Goal: Task Accomplishment & Management: Manage account settings

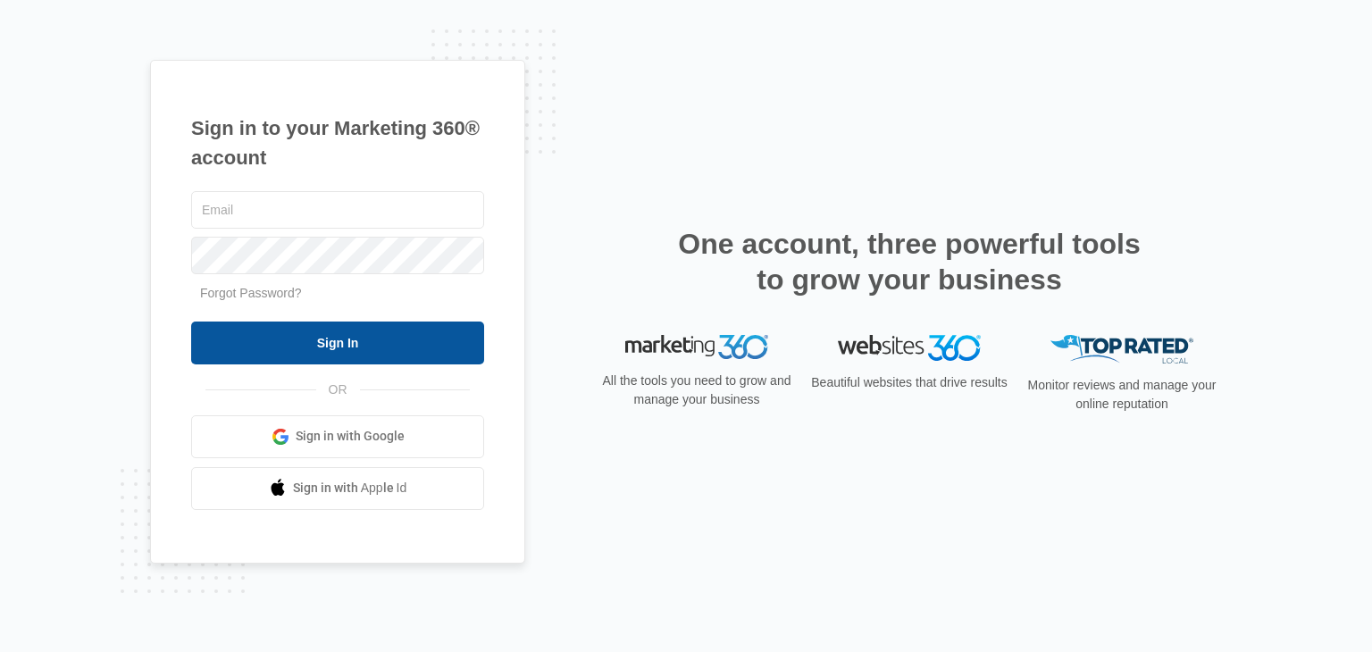
type input "[PERSON_NAME][EMAIL_ADDRESS][DOMAIN_NAME]"
click at [345, 330] on input "Sign In" at bounding box center [337, 342] width 293 height 43
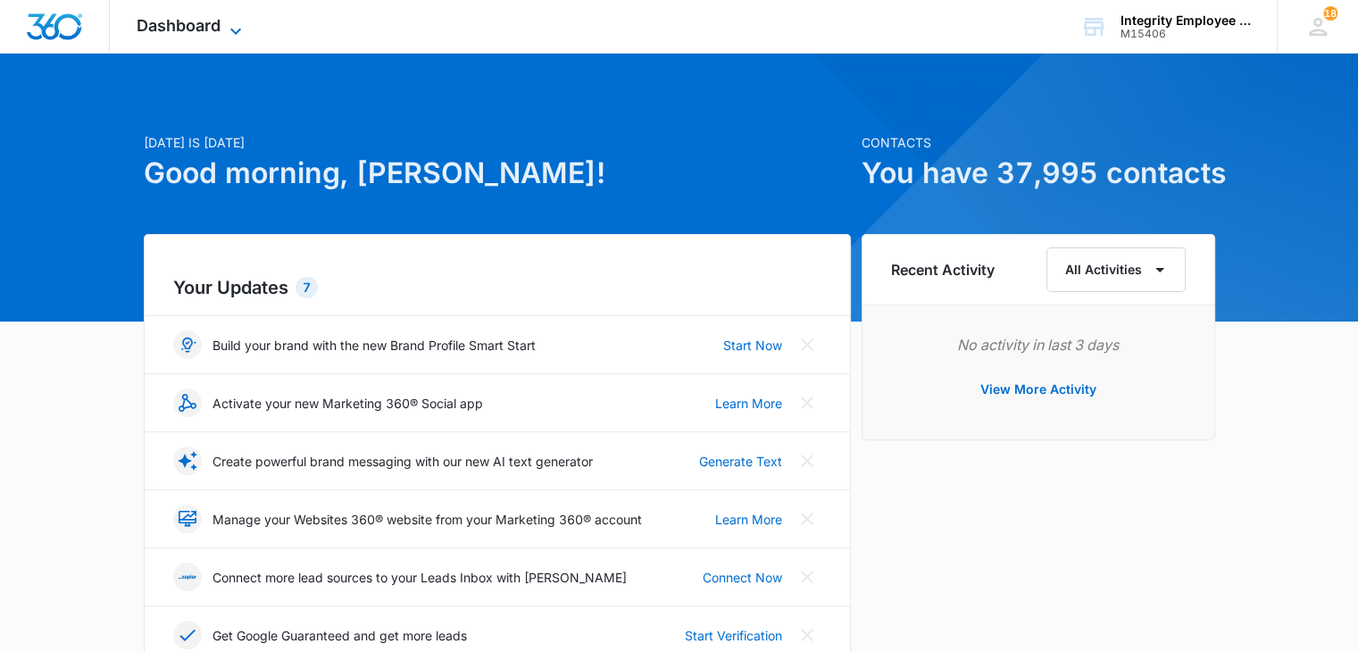
click at [214, 31] on span "Dashboard" at bounding box center [179, 25] width 84 height 19
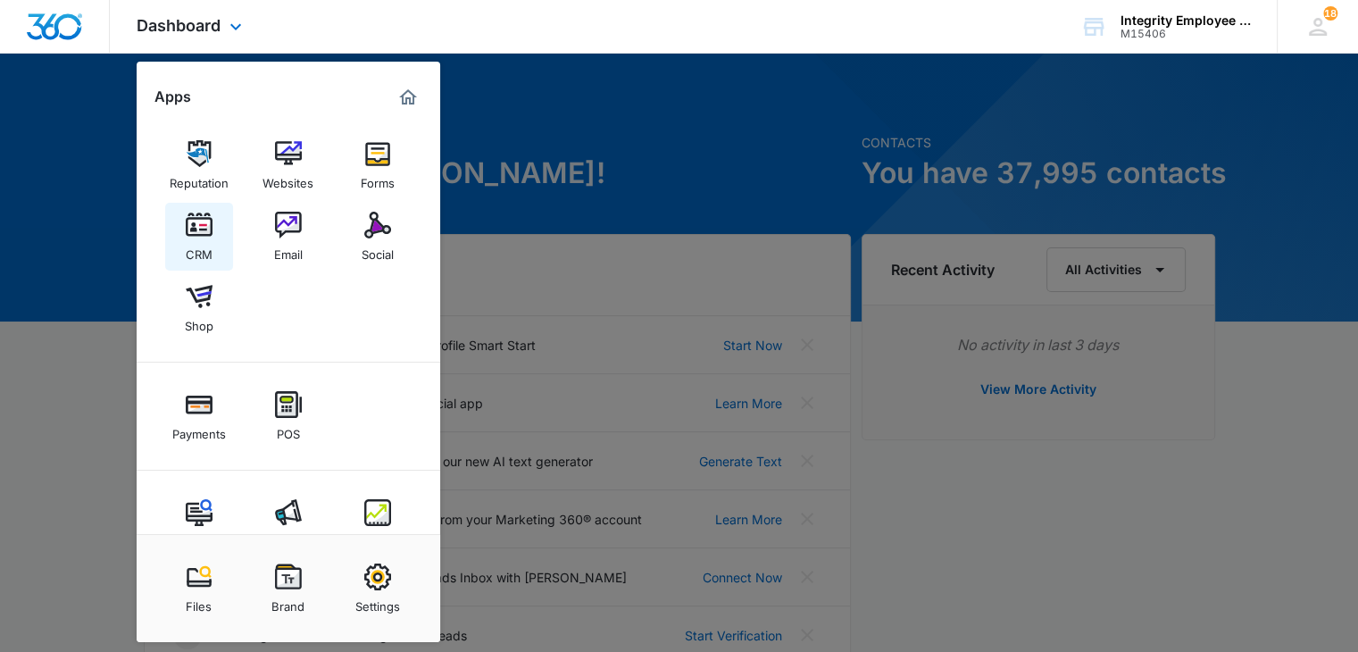
click at [205, 233] on img at bounding box center [199, 225] width 27 height 27
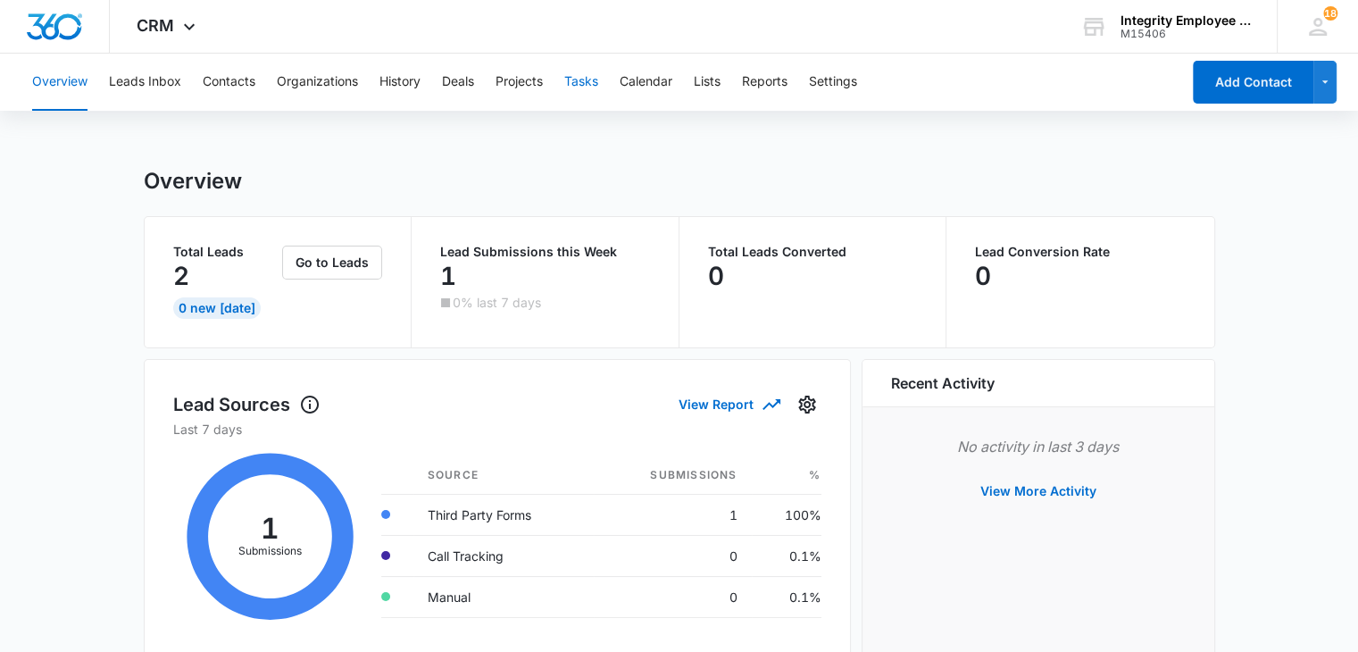
click at [589, 86] on button "Tasks" at bounding box center [581, 82] width 34 height 57
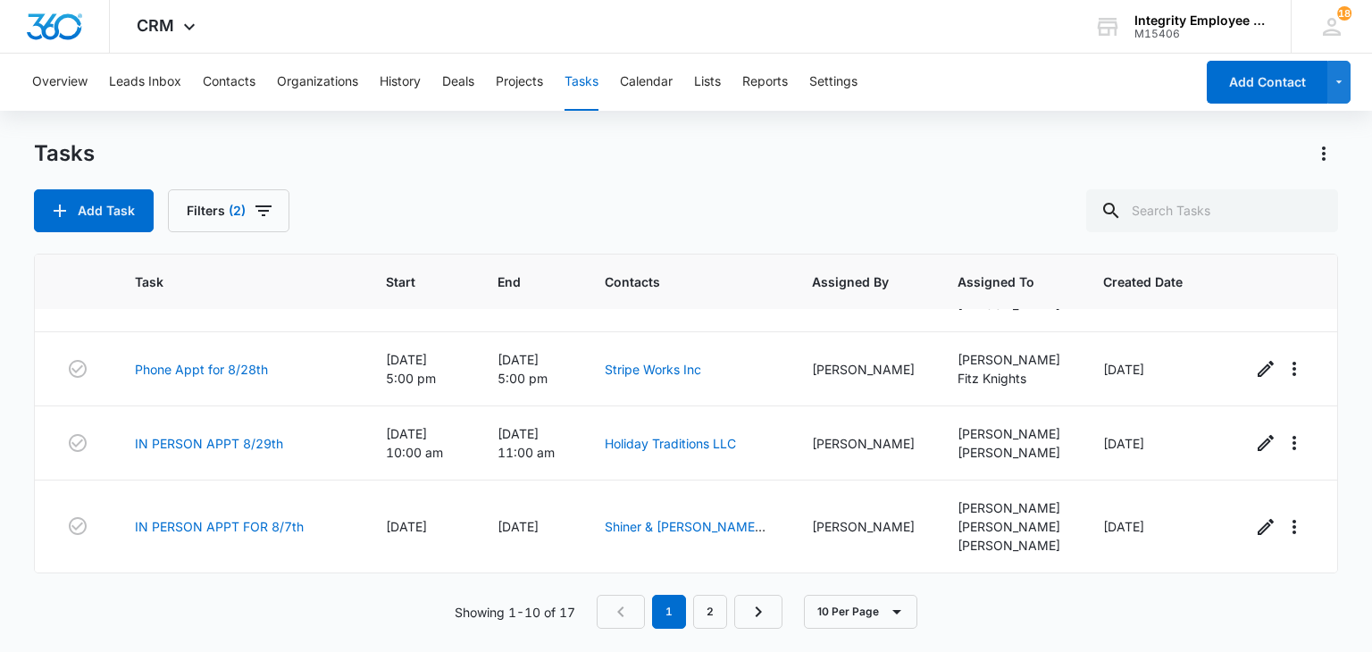
scroll to position [507, 0]
drag, startPoint x: 1346, startPoint y: 497, endPoint x: 1350, endPoint y: 524, distance: 27.2
click at [1350, 524] on main "Tasks Add Task Filters (2) Task Start End Contacts Assigned By Assigned To Crea…" at bounding box center [686, 394] width 1372 height 511
click at [709, 624] on link "2" at bounding box center [710, 612] width 34 height 34
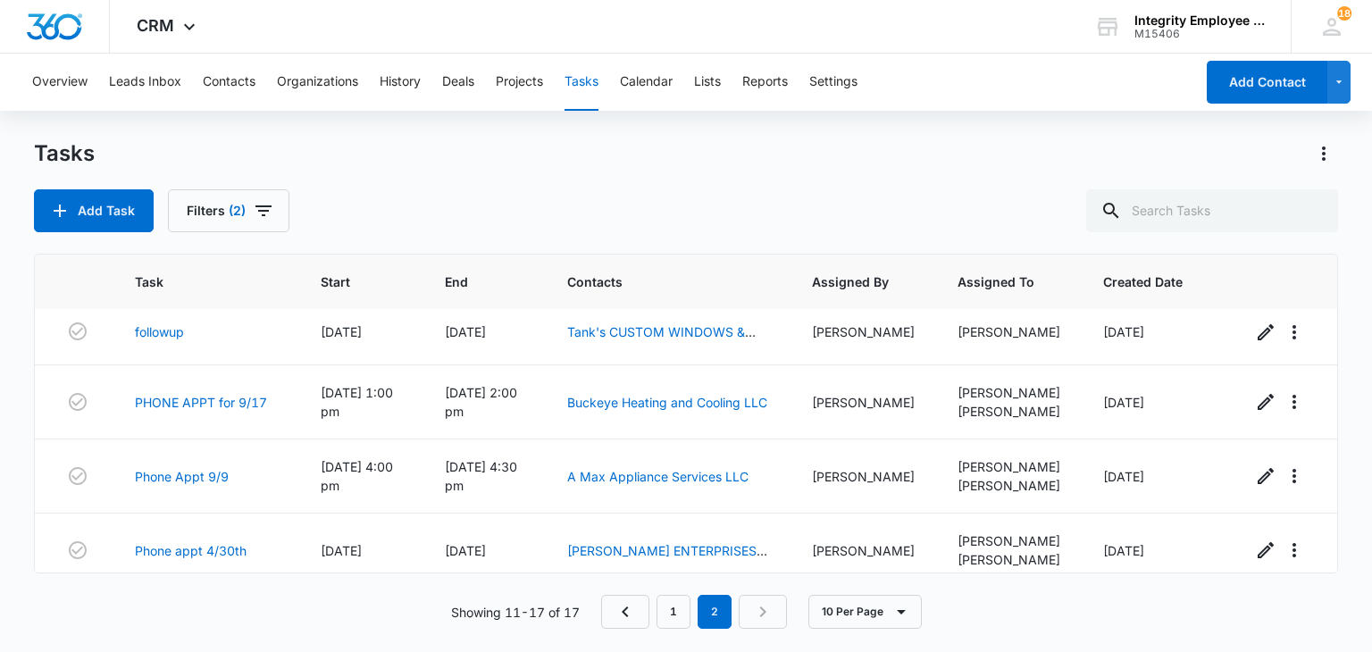
scroll to position [0, 0]
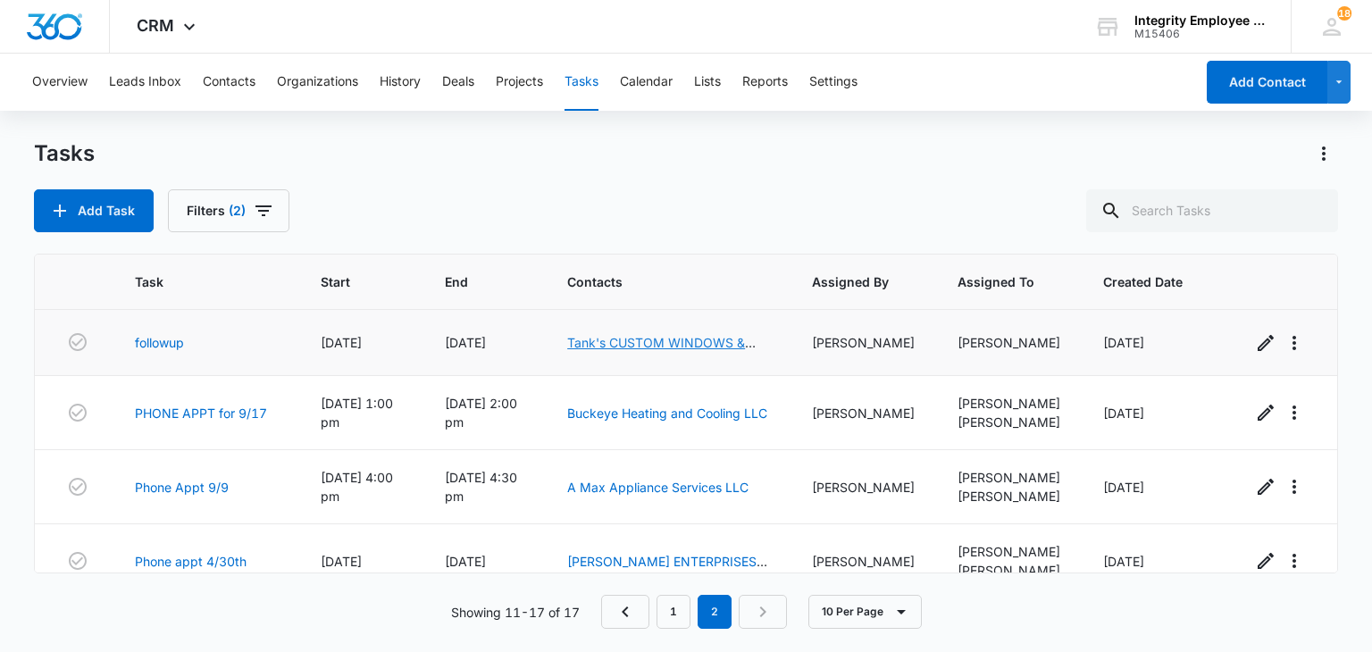
click at [628, 346] on link "Tank's CUSTOM WINDOWS & DOORS INC" at bounding box center [661, 352] width 188 height 34
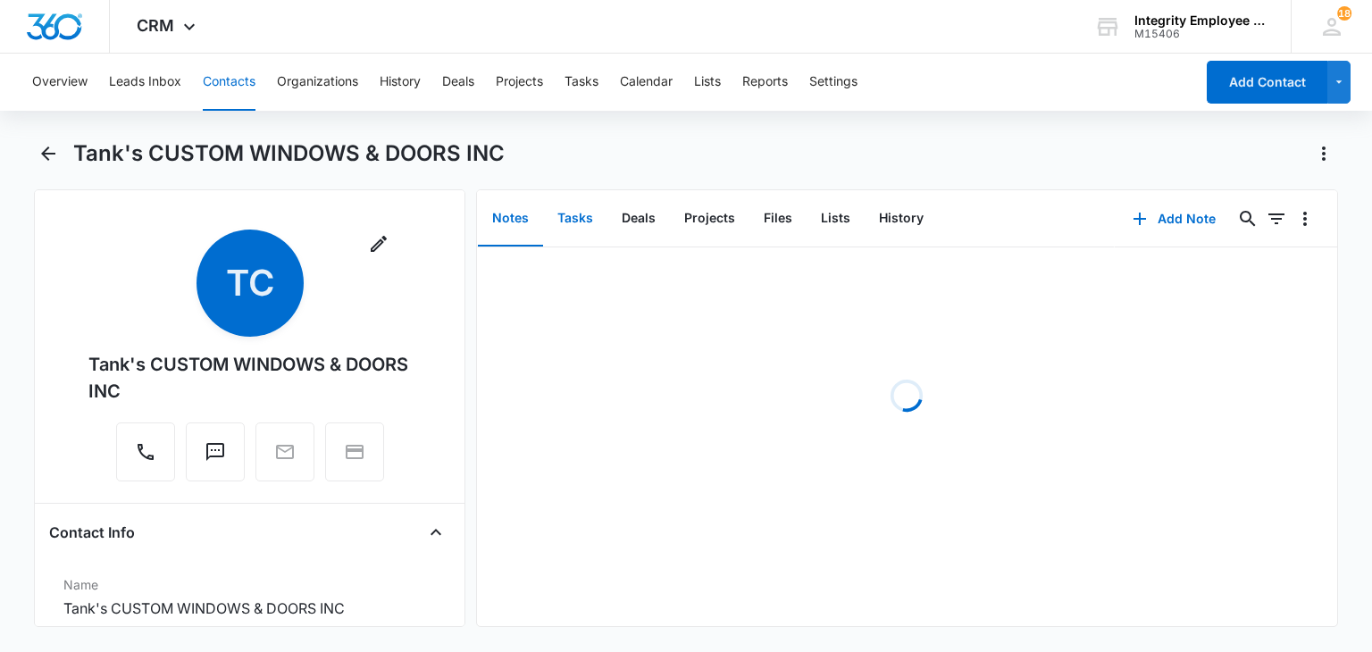
click at [571, 212] on button "Tasks" at bounding box center [575, 218] width 64 height 55
click at [1290, 265] on button "Overflow Menu" at bounding box center [1304, 276] width 29 height 29
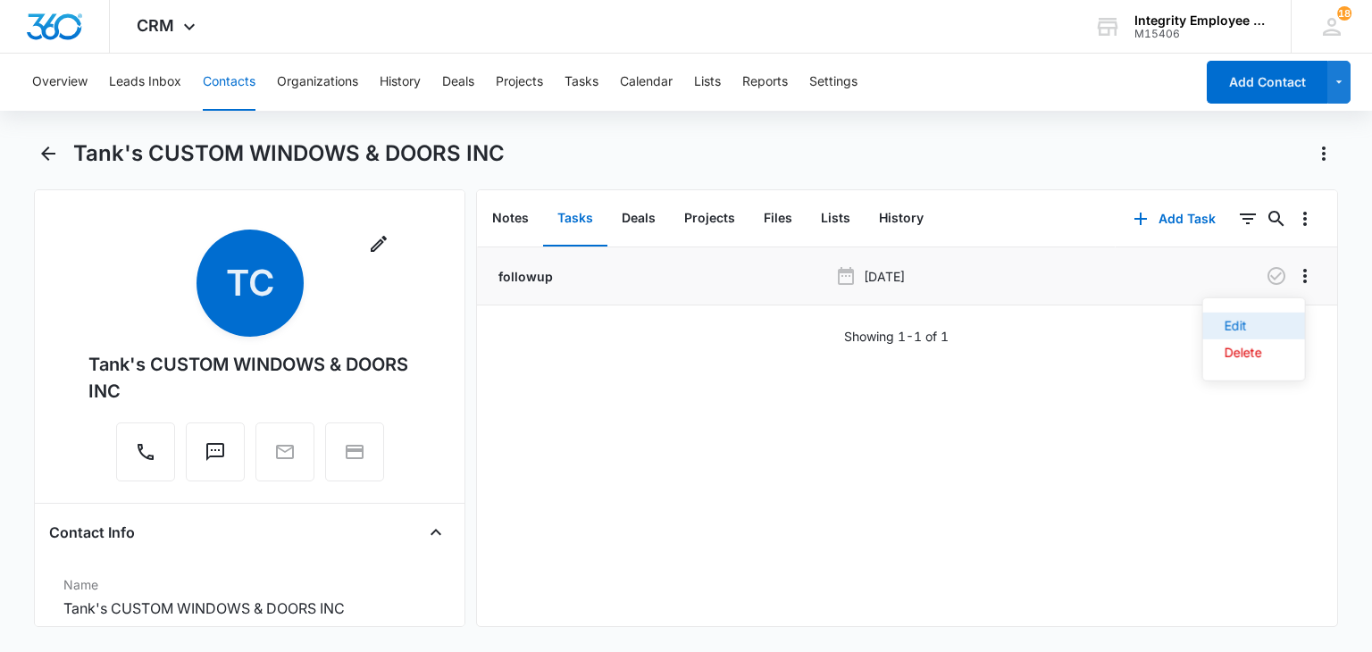
click at [1251, 336] on button "Edit" at bounding box center [1254, 326] width 102 height 27
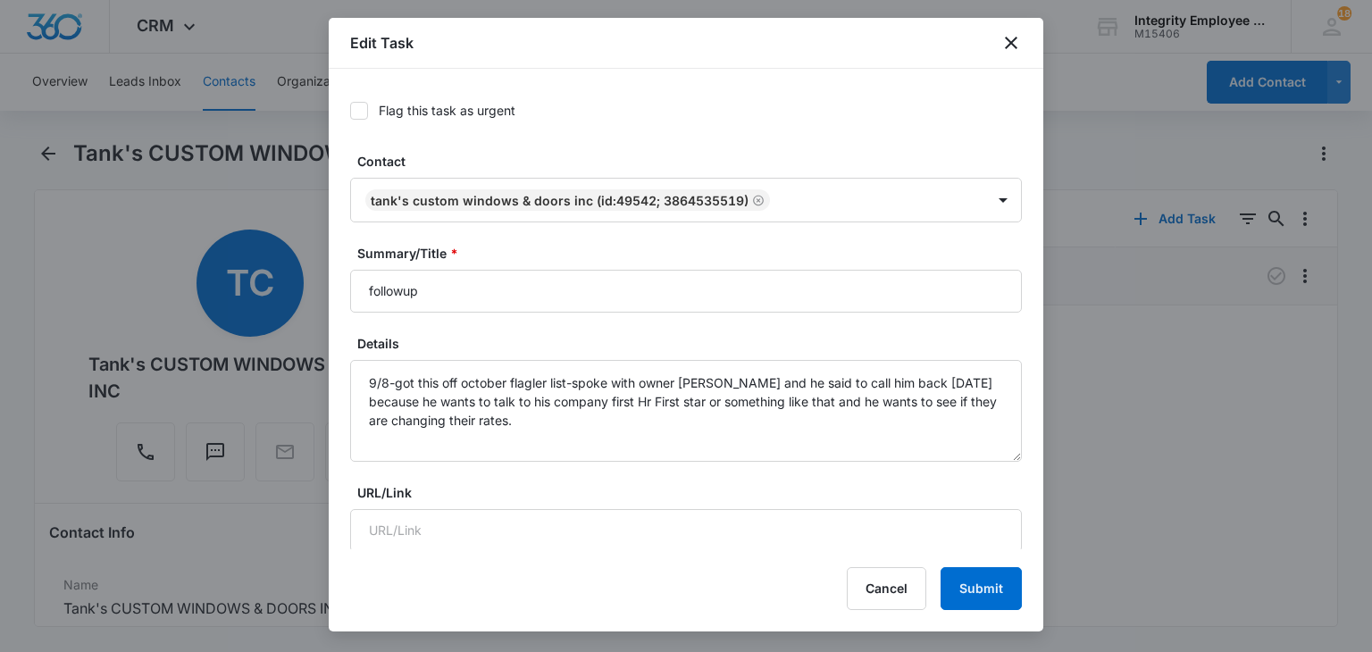
type input "[DATE]"
click at [879, 576] on button "Cancel" at bounding box center [886, 588] width 79 height 43
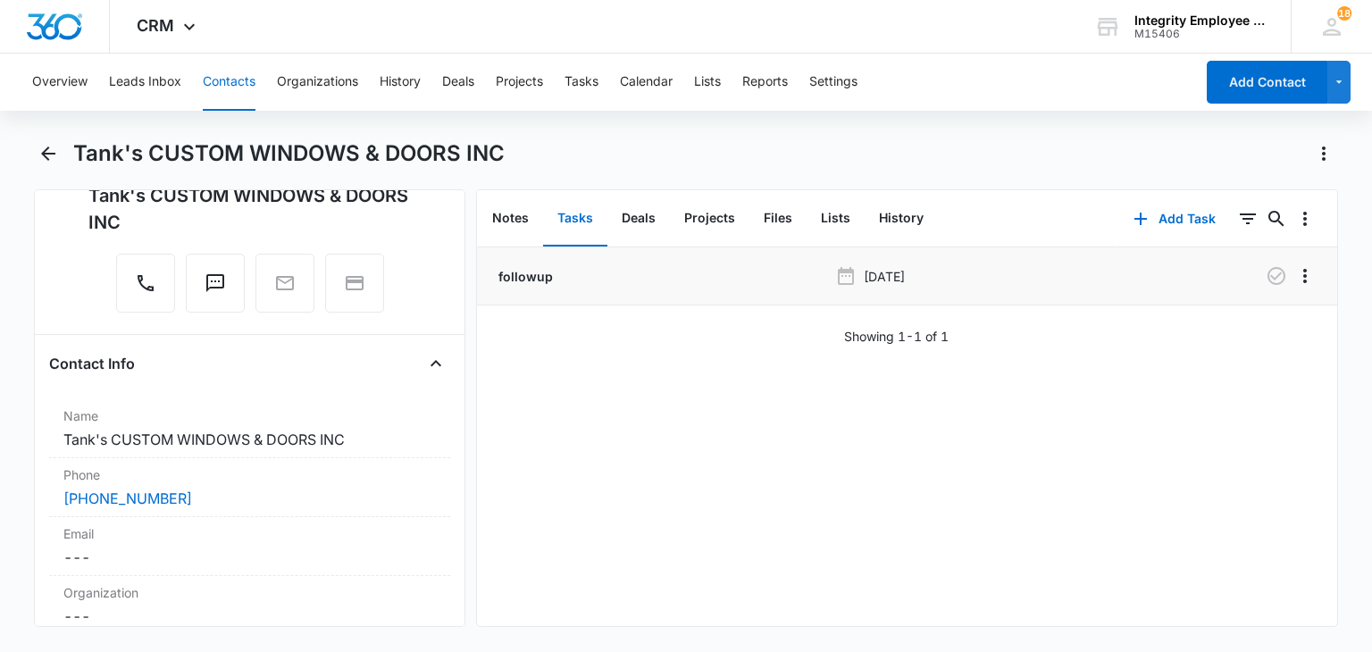
scroll to position [187, 0]
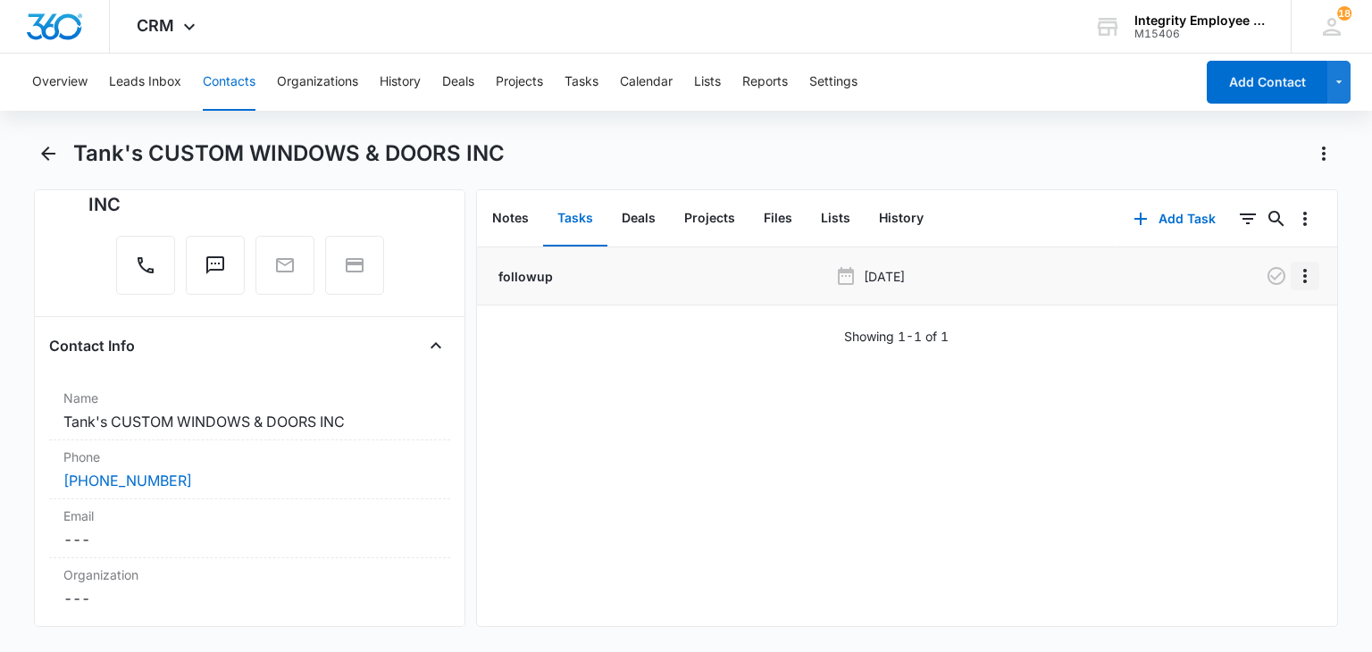
click at [1294, 271] on icon "Overflow Menu" at bounding box center [1304, 275] width 21 height 21
click at [1253, 313] on button "Edit" at bounding box center [1254, 326] width 102 height 27
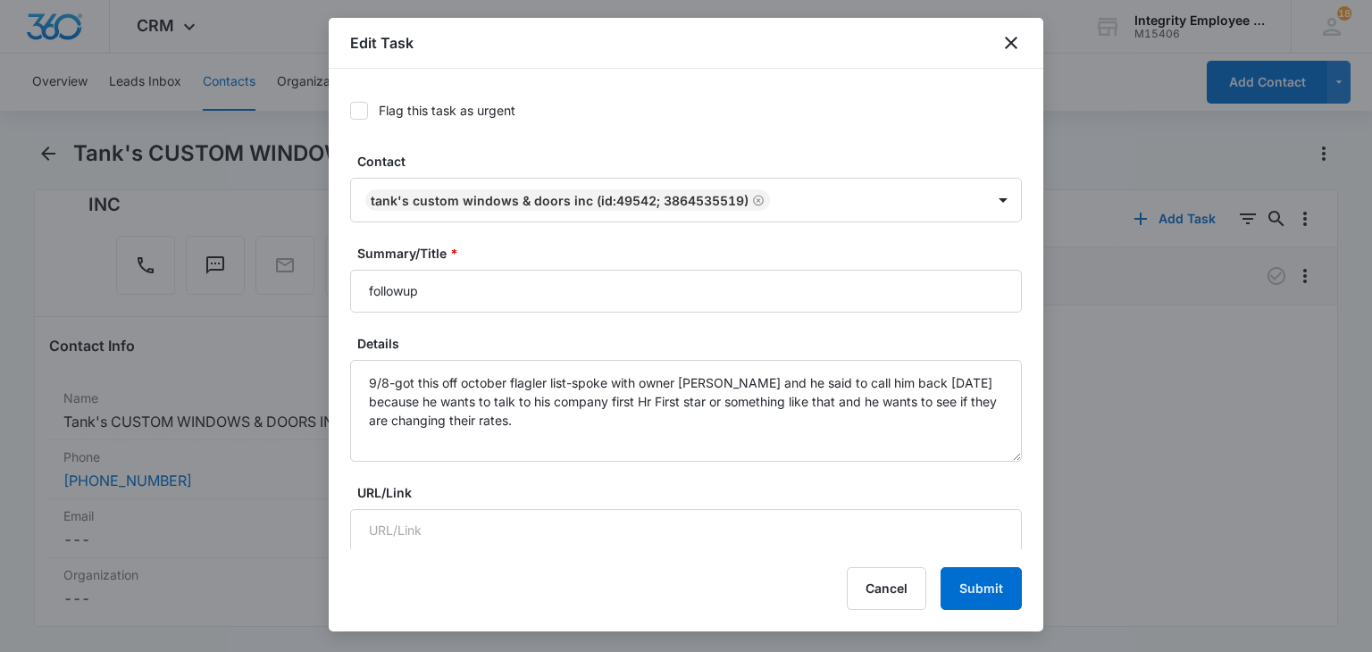
click at [1259, 456] on div at bounding box center [686, 326] width 1372 height 652
